Goal: Find specific page/section: Find specific page/section

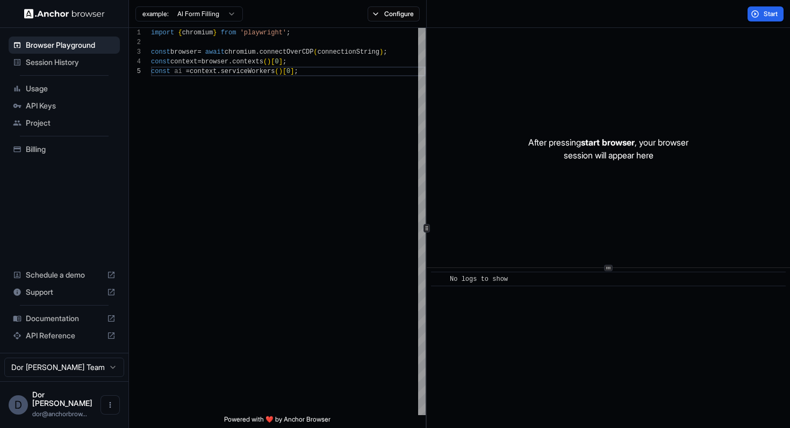
scroll to position [39, 0]
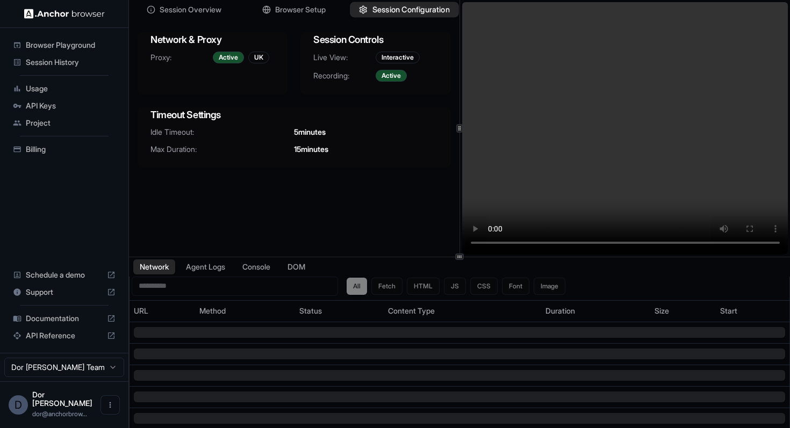
click at [394, 5] on span "Session Configuration" at bounding box center [410, 9] width 77 height 11
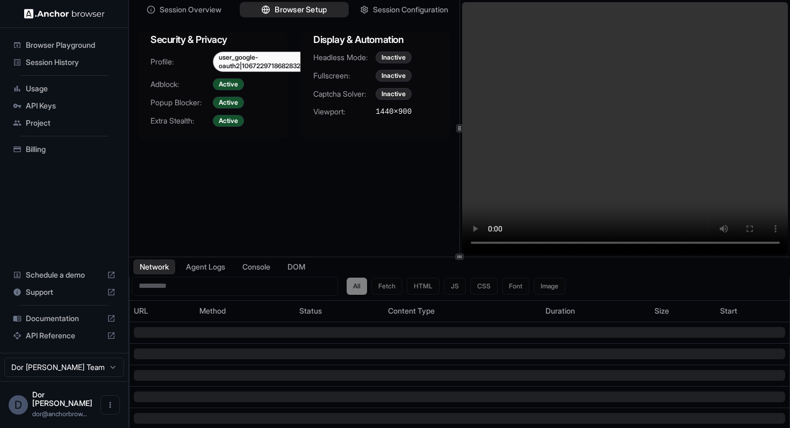
click at [301, 5] on span "Browser Setup" at bounding box center [301, 9] width 52 height 11
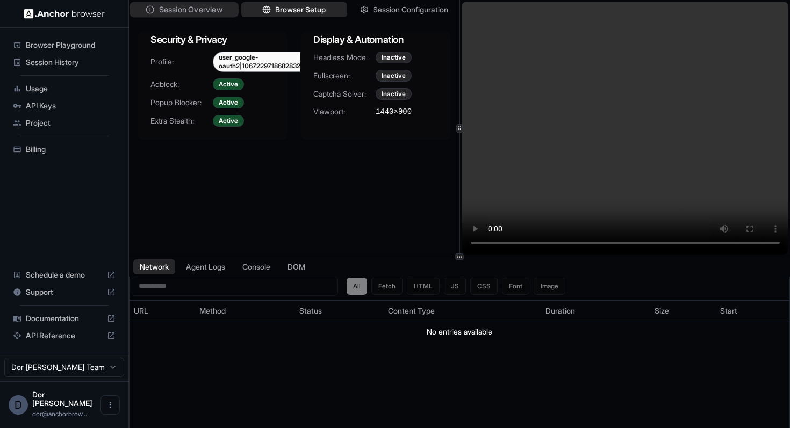
click at [184, 8] on span "Session Overview" at bounding box center [190, 9] width 63 height 11
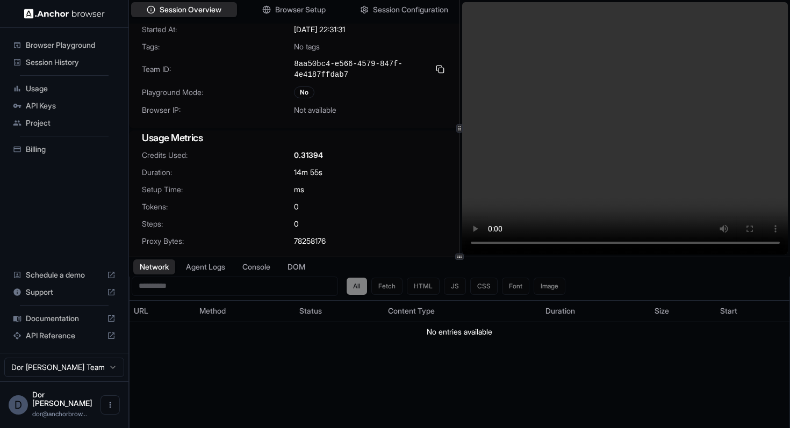
scroll to position [46, 0]
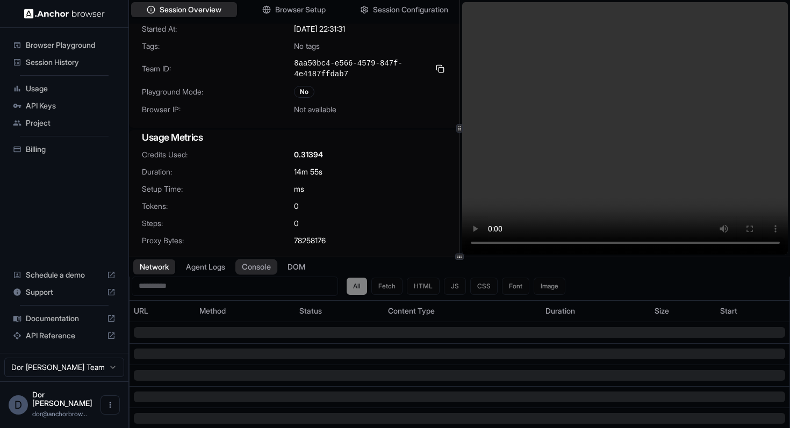
click at [266, 267] on button "Console" at bounding box center [256, 267] width 42 height 16
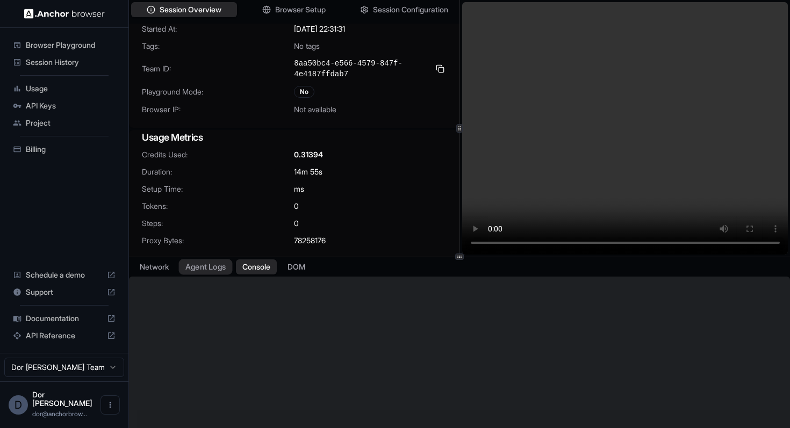
click at [213, 263] on button "Agent Logs" at bounding box center [206, 267] width 54 height 16
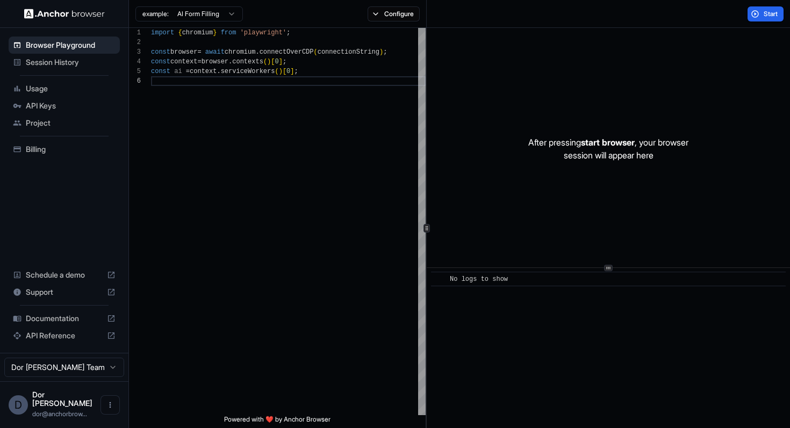
scroll to position [48, 0]
